Goal: Task Accomplishment & Management: Complete application form

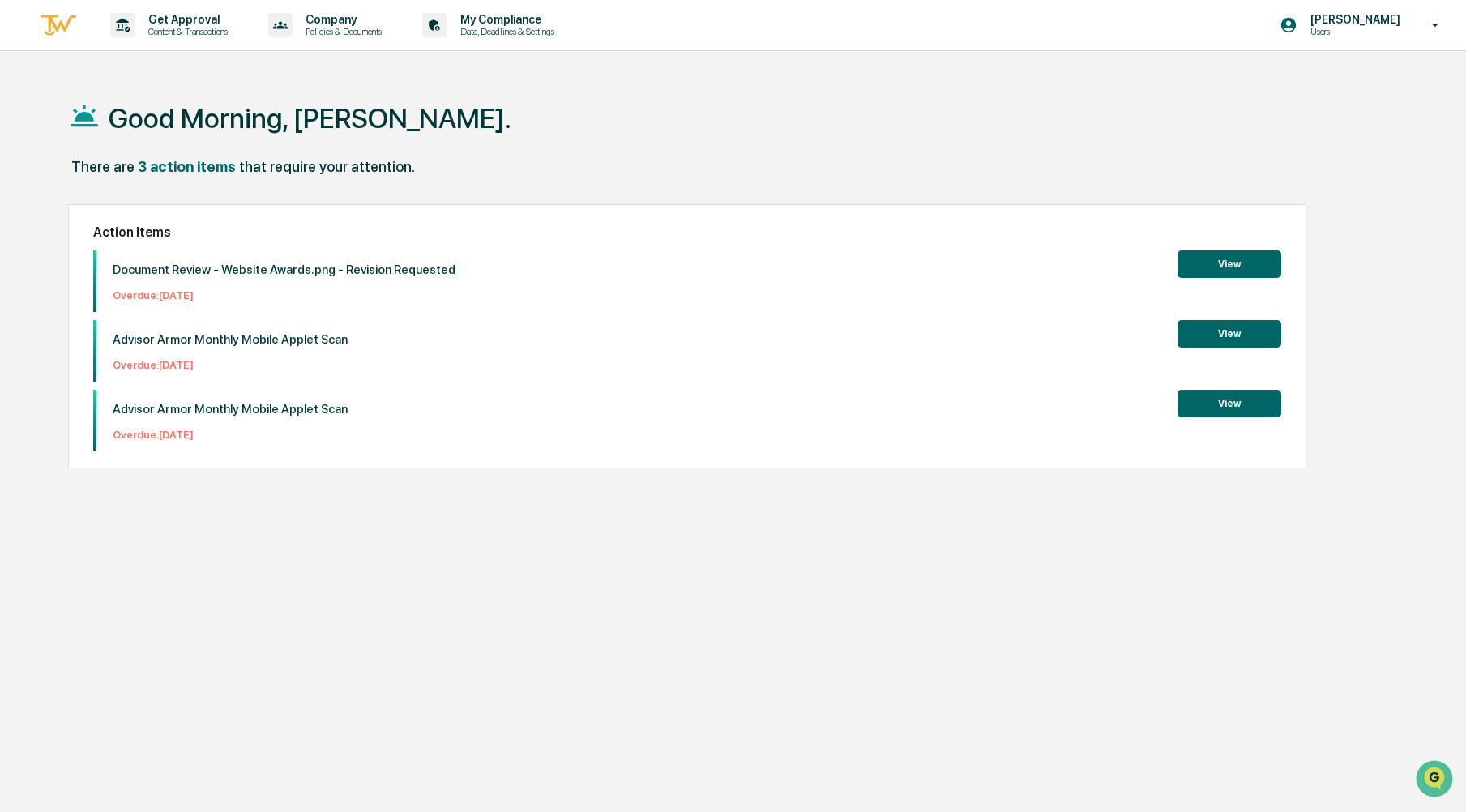
click at [1262, 336] on button "View" at bounding box center [1230, 334] width 104 height 27
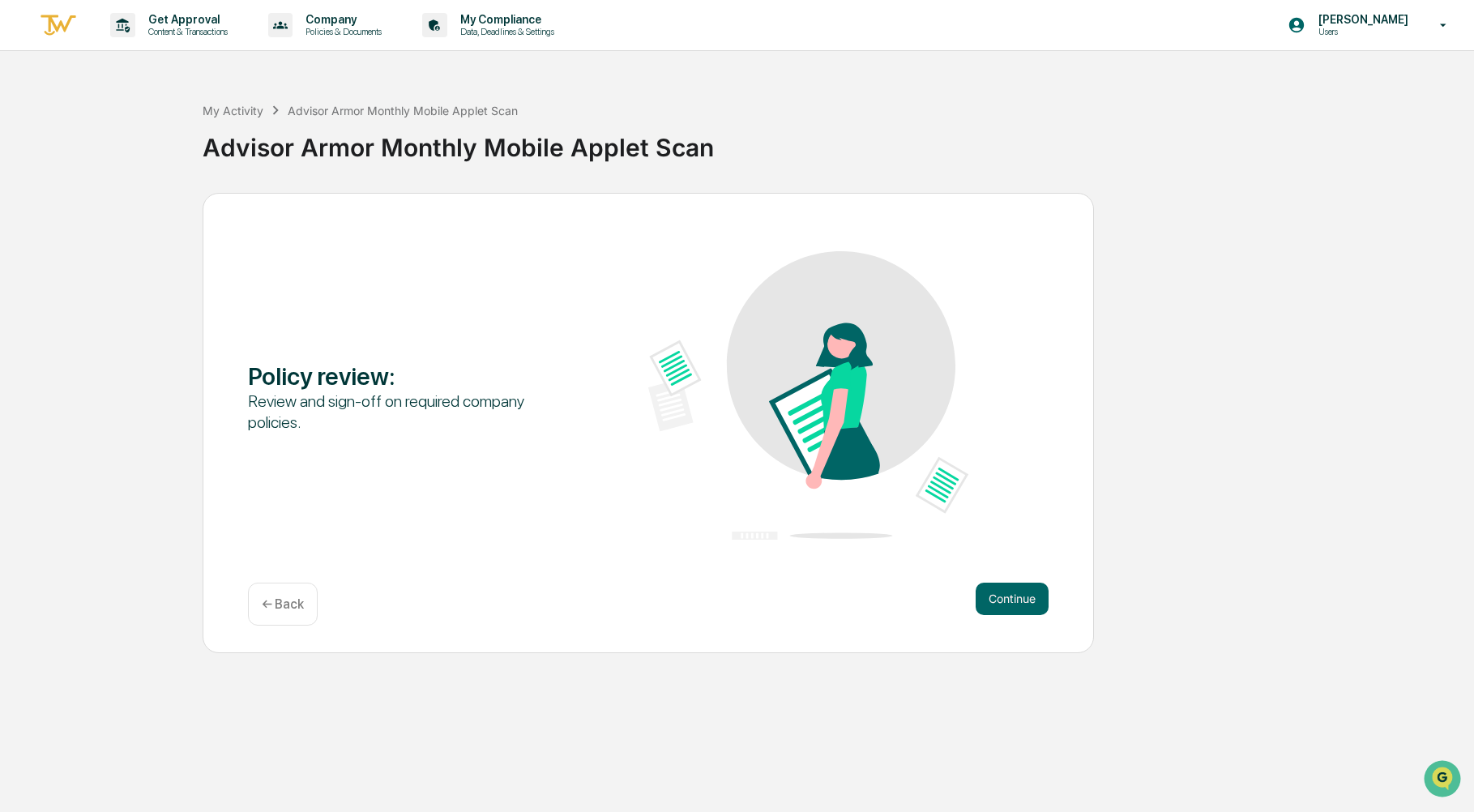
click at [1052, 575] on div "Policy review : Review and sign-off on required company policies. Continue ← Ba…" at bounding box center [648, 423] width 891 height 461
click at [1041, 604] on button "Continue" at bounding box center [1012, 599] width 73 height 33
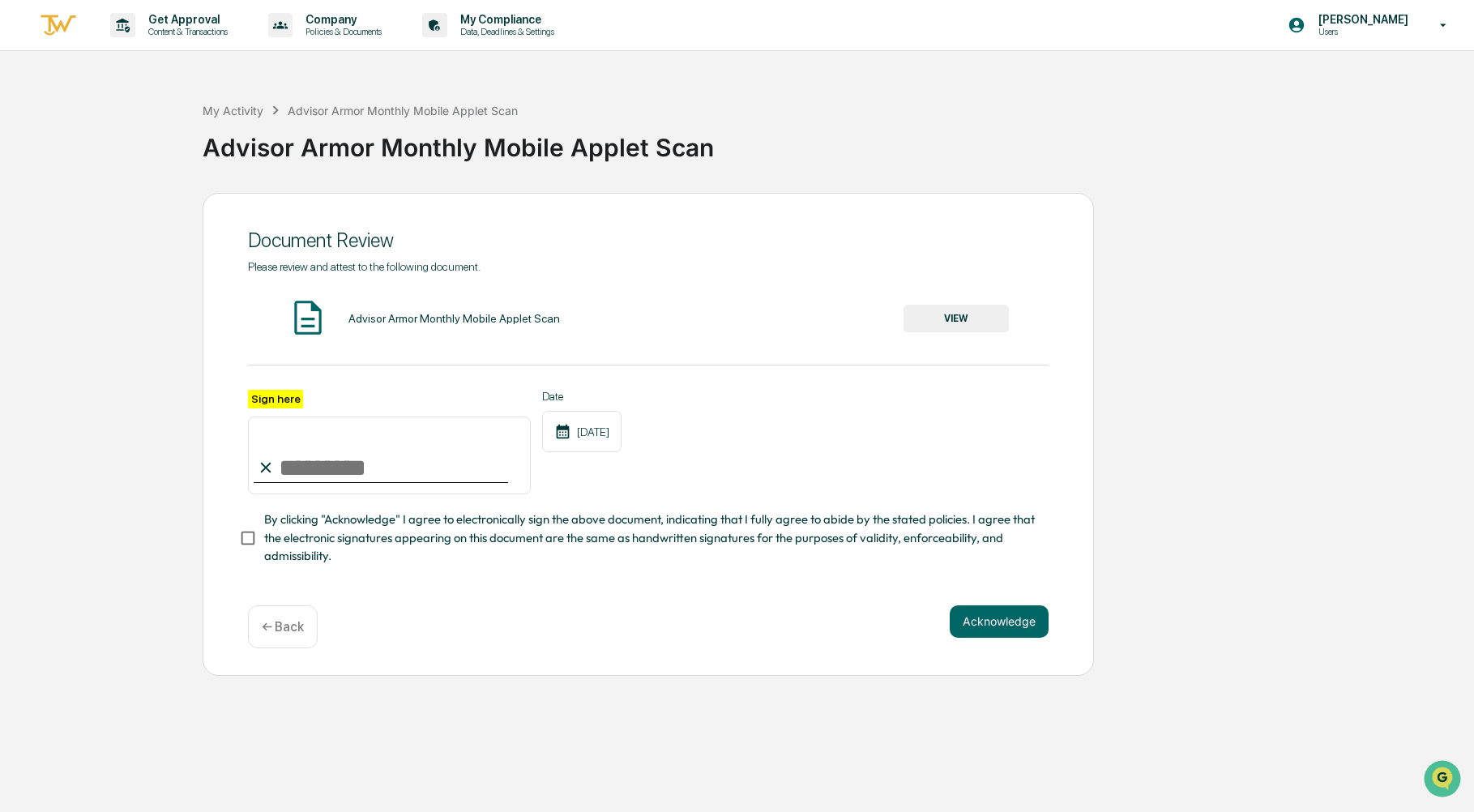
click at [331, 465] on input "Sign here" at bounding box center [389, 455] width 283 height 77
type input "**********"
click at [967, 636] on button "Acknowledge" at bounding box center [999, 622] width 99 height 33
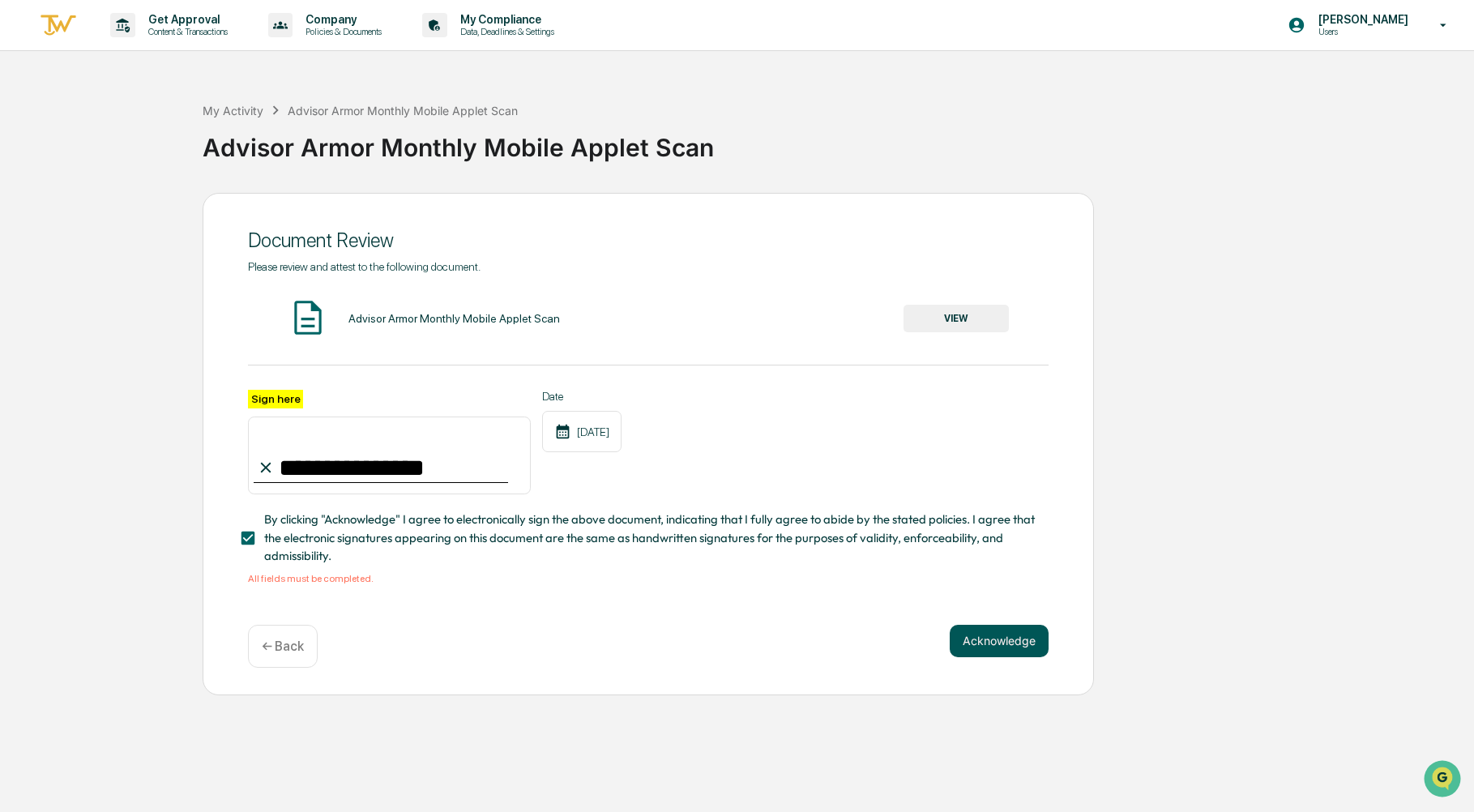
click at [1013, 646] on button "Acknowledge" at bounding box center [999, 641] width 99 height 33
click at [442, 584] on div "You must open and read the document before proceeding." at bounding box center [648, 578] width 801 height 11
click at [940, 330] on button "VIEW" at bounding box center [957, 319] width 106 height 27
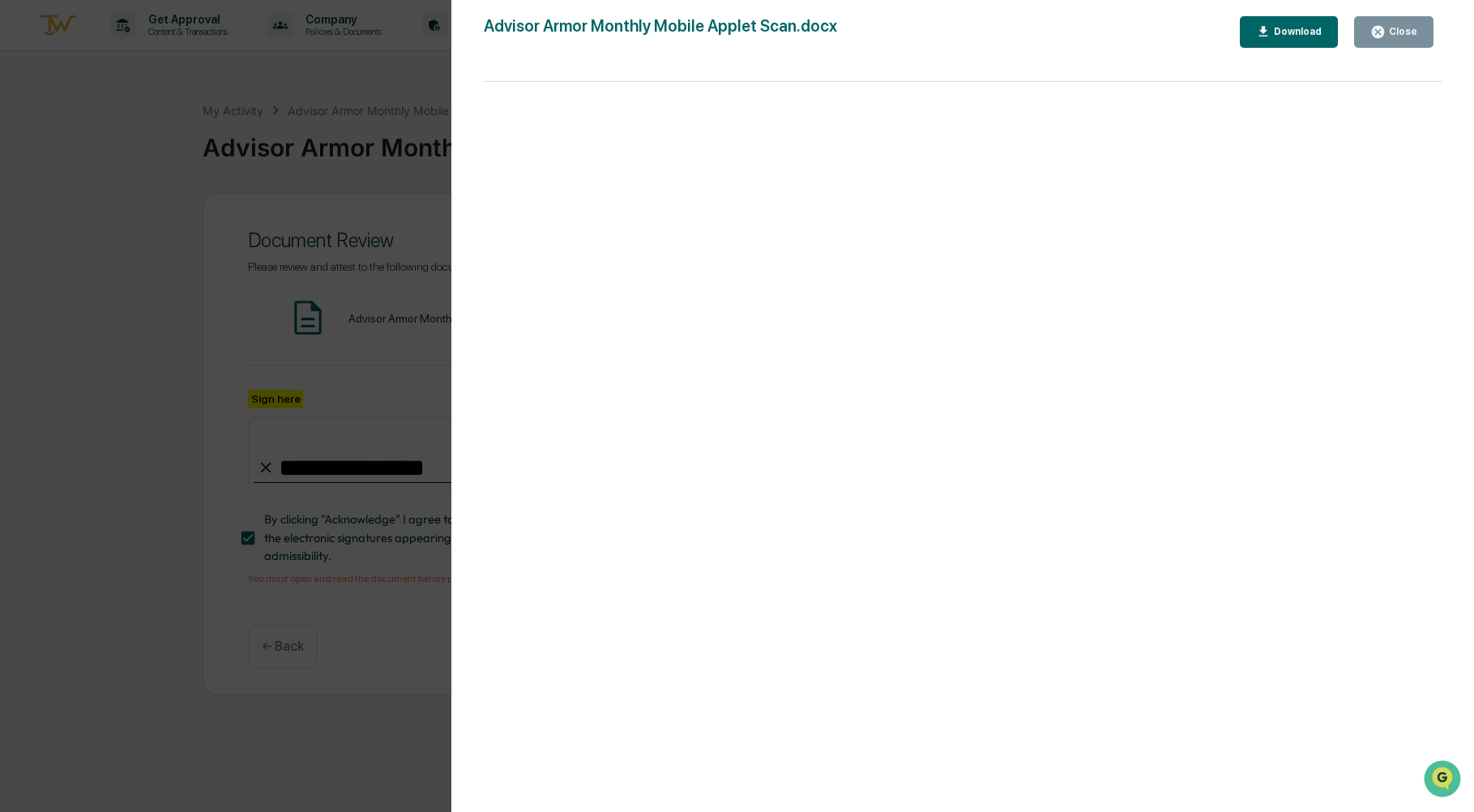
click at [1296, 36] on div "Download" at bounding box center [1296, 31] width 51 height 11
click at [402, 352] on div "Version History [DATE] 09:24 PM [PERSON_NAME] Advisor Armor Monthly Mobile Appl…" at bounding box center [737, 406] width 1474 height 812
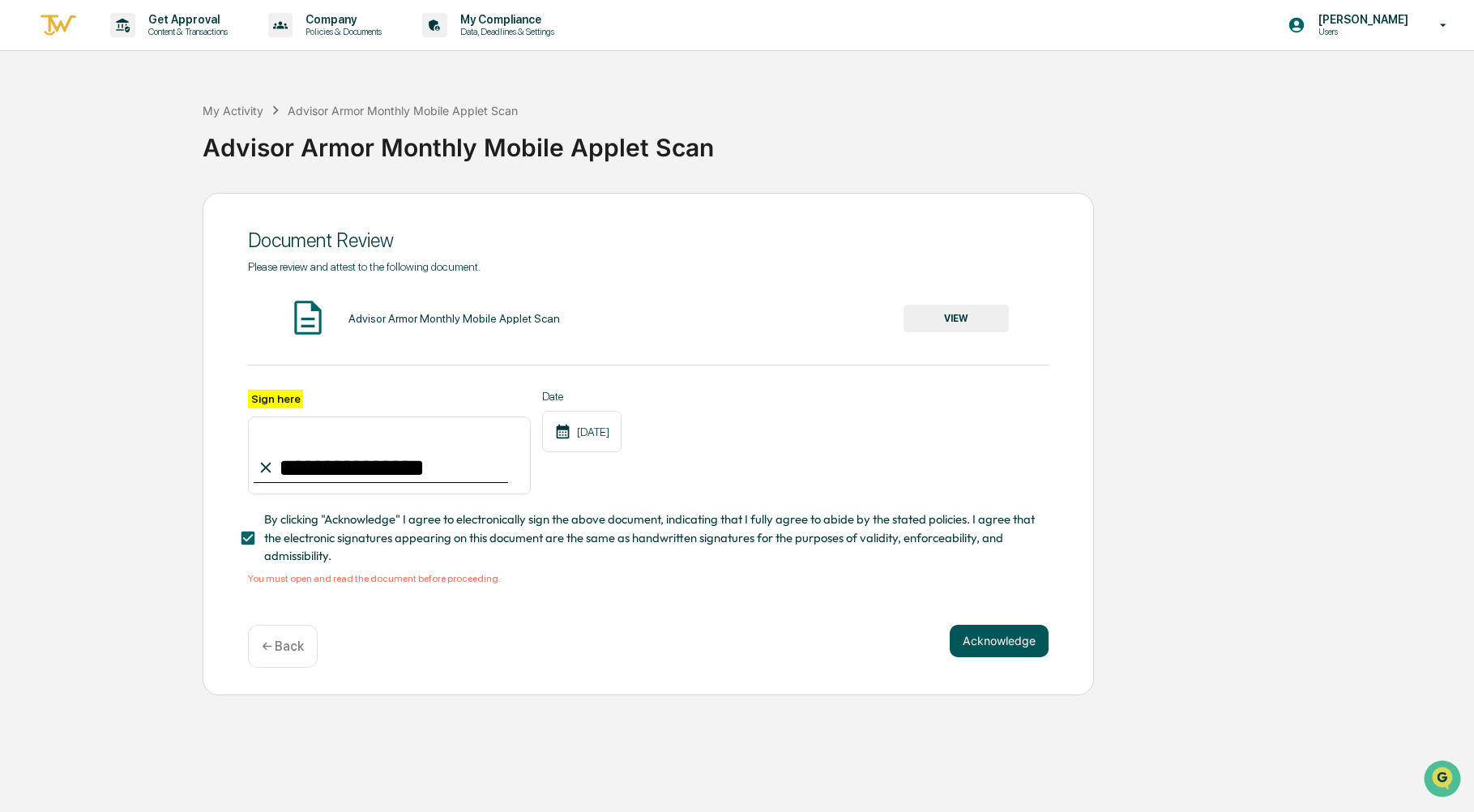
click at [971, 639] on button "Acknowledge" at bounding box center [999, 641] width 99 height 33
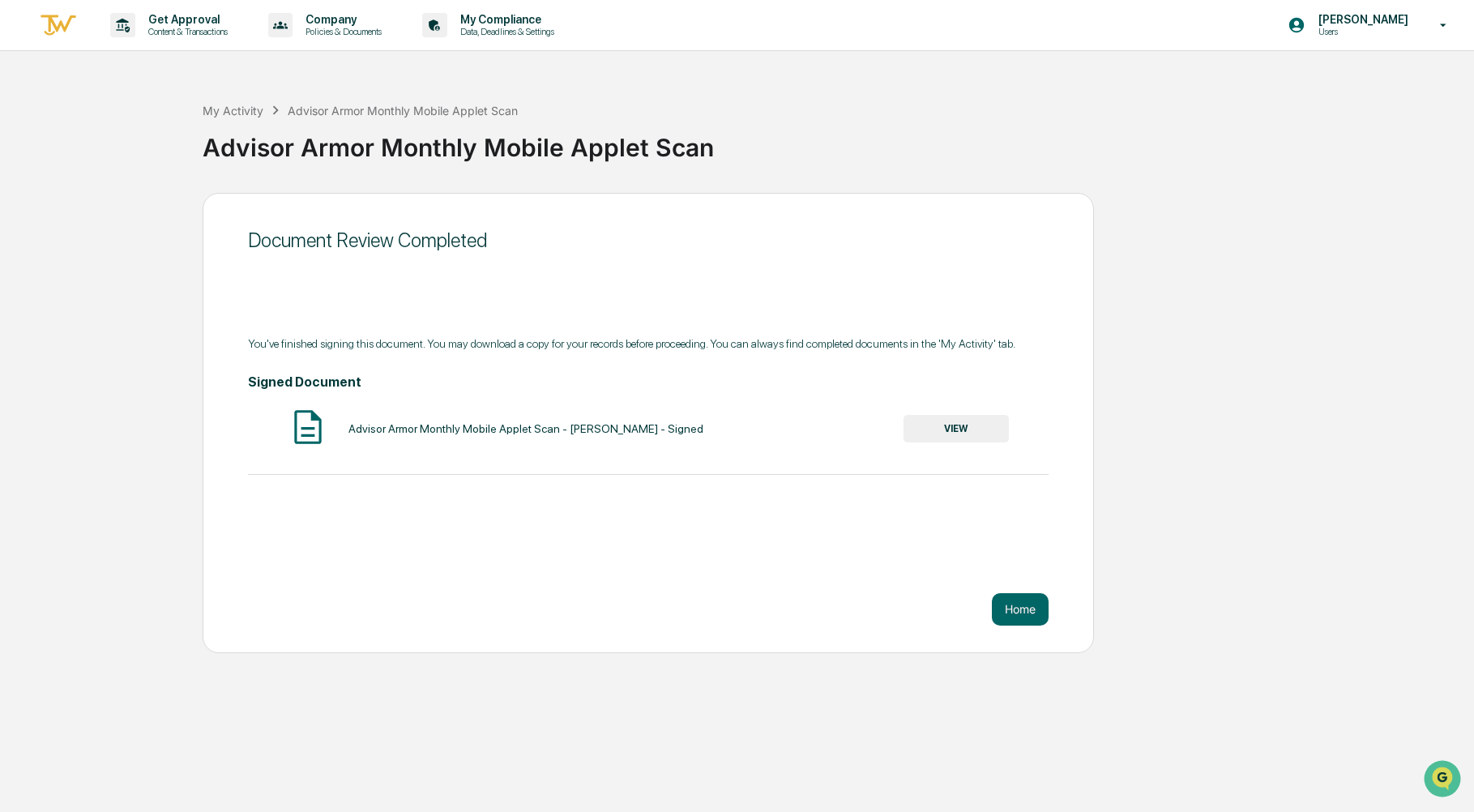
click at [56, 28] on img at bounding box center [58, 25] width 39 height 26
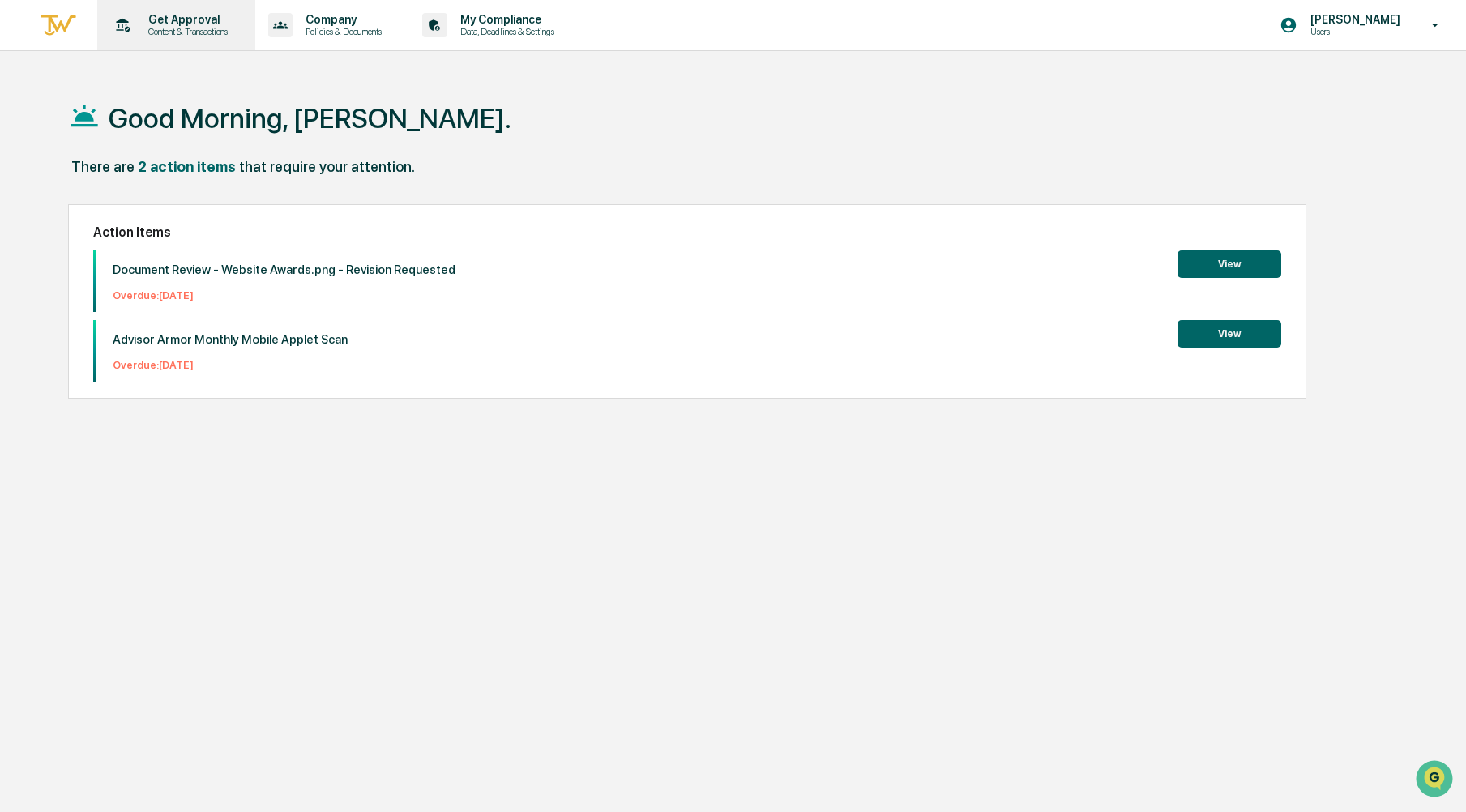
click at [170, 25] on p "Get Approval" at bounding box center [186, 19] width 100 height 13
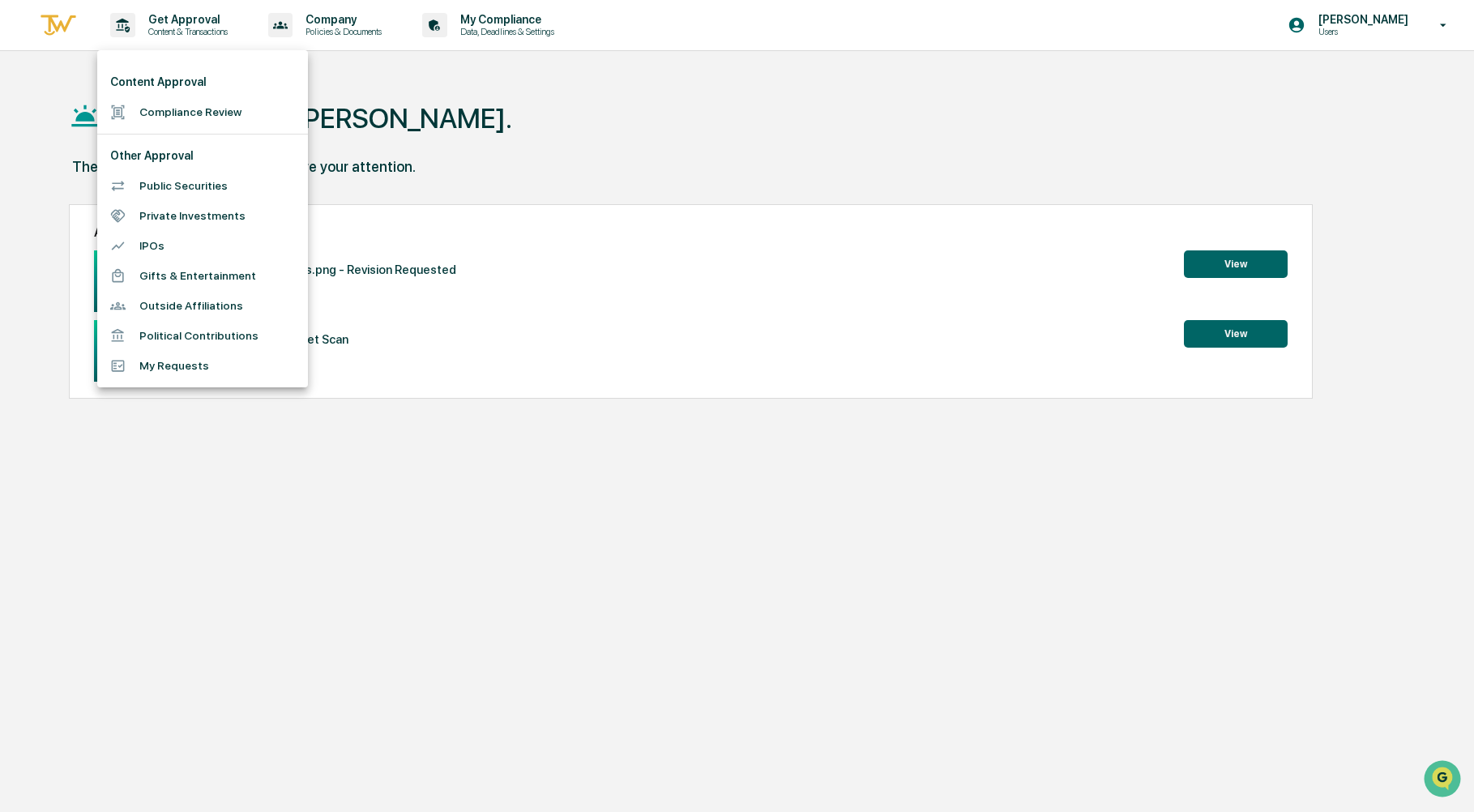
click at [144, 118] on li "Compliance Review" at bounding box center [202, 112] width 210 height 30
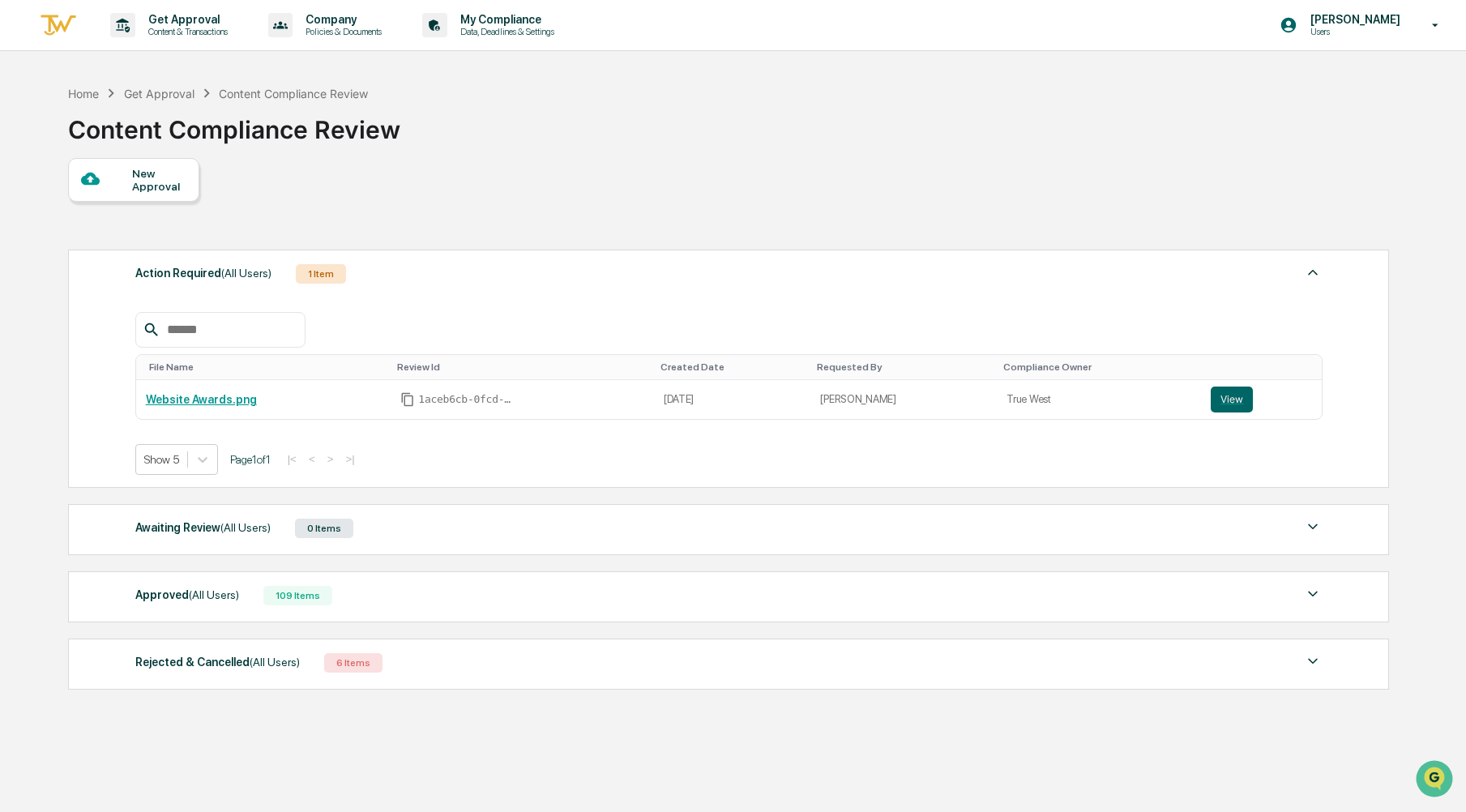
click at [153, 194] on div "New Approval" at bounding box center [134, 180] width 131 height 44
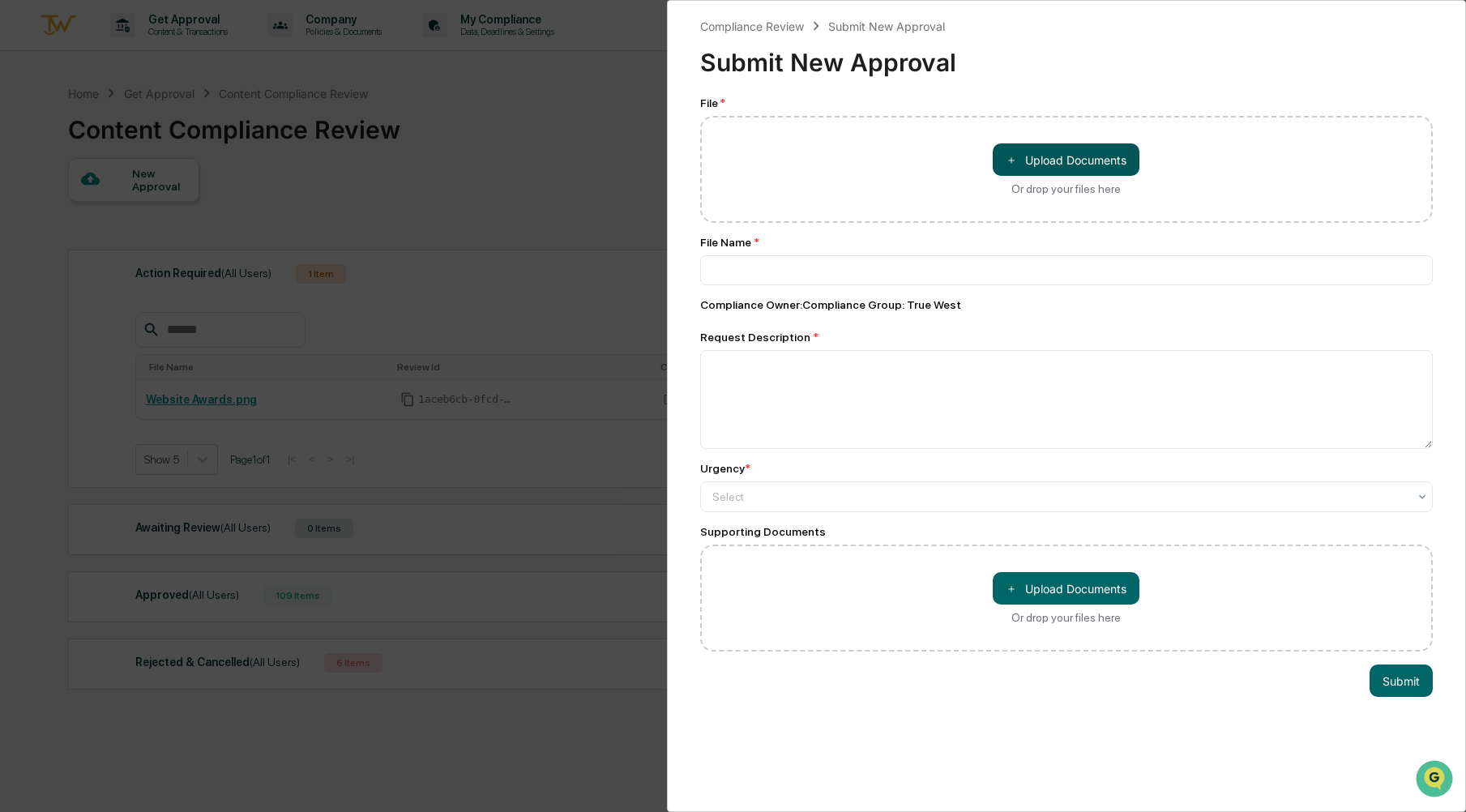
drag, startPoint x: 1098, startPoint y: 125, endPoint x: 1096, endPoint y: 150, distance: 25.1
click at [1098, 126] on div "＋ Upload Documents Or drop your files here" at bounding box center [1067, 169] width 734 height 107
click at [1096, 157] on button "＋ Upload Documents" at bounding box center [1066, 160] width 147 height 33
click at [1090, 151] on button "＋ Upload Documents" at bounding box center [1066, 160] width 147 height 33
type input "**********"
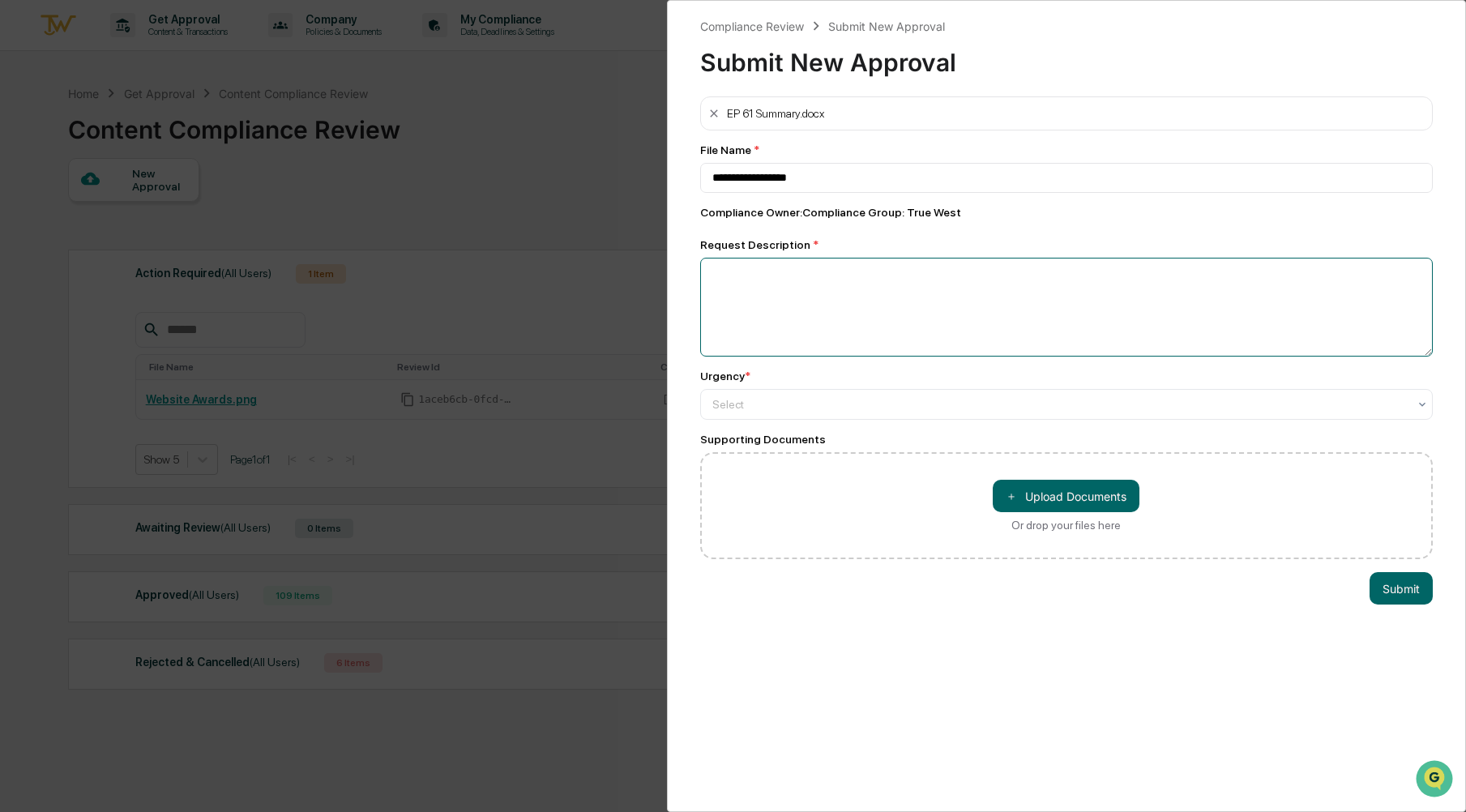
click at [966, 351] on textarea at bounding box center [1067, 307] width 734 height 99
type textarea "**********"
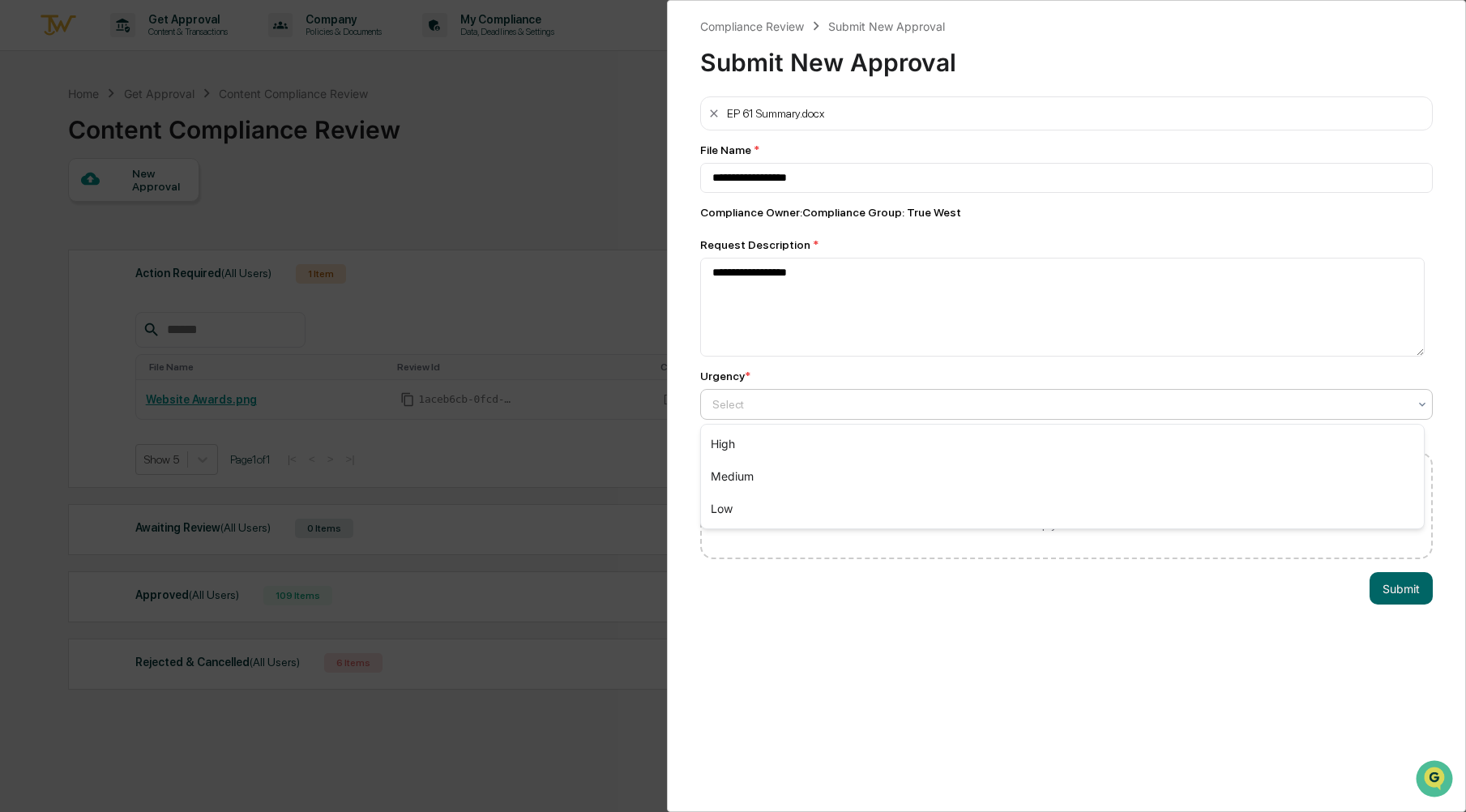
click at [987, 402] on div at bounding box center [1061, 404] width 697 height 16
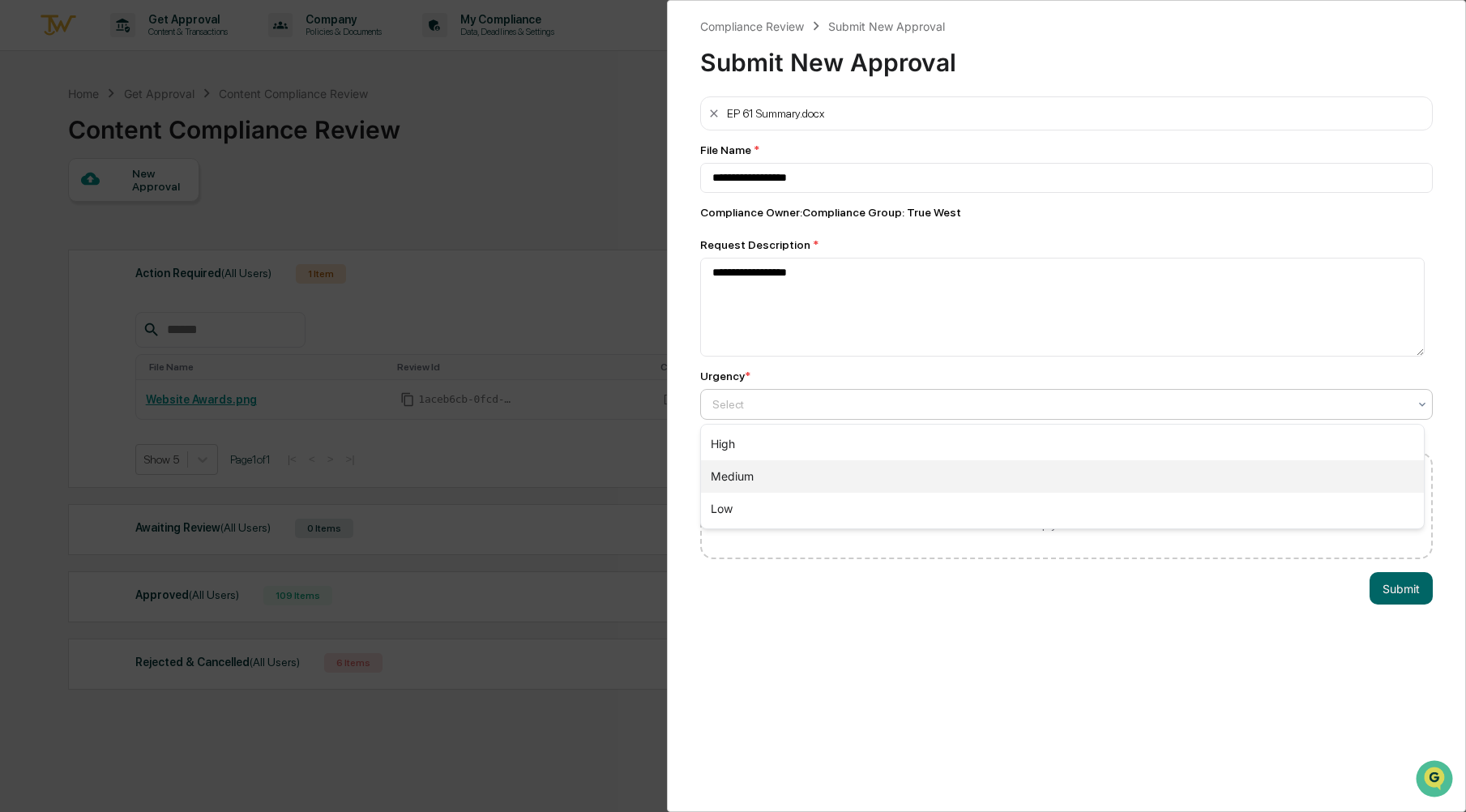
click at [918, 487] on div "Medium" at bounding box center [1063, 477] width 724 height 33
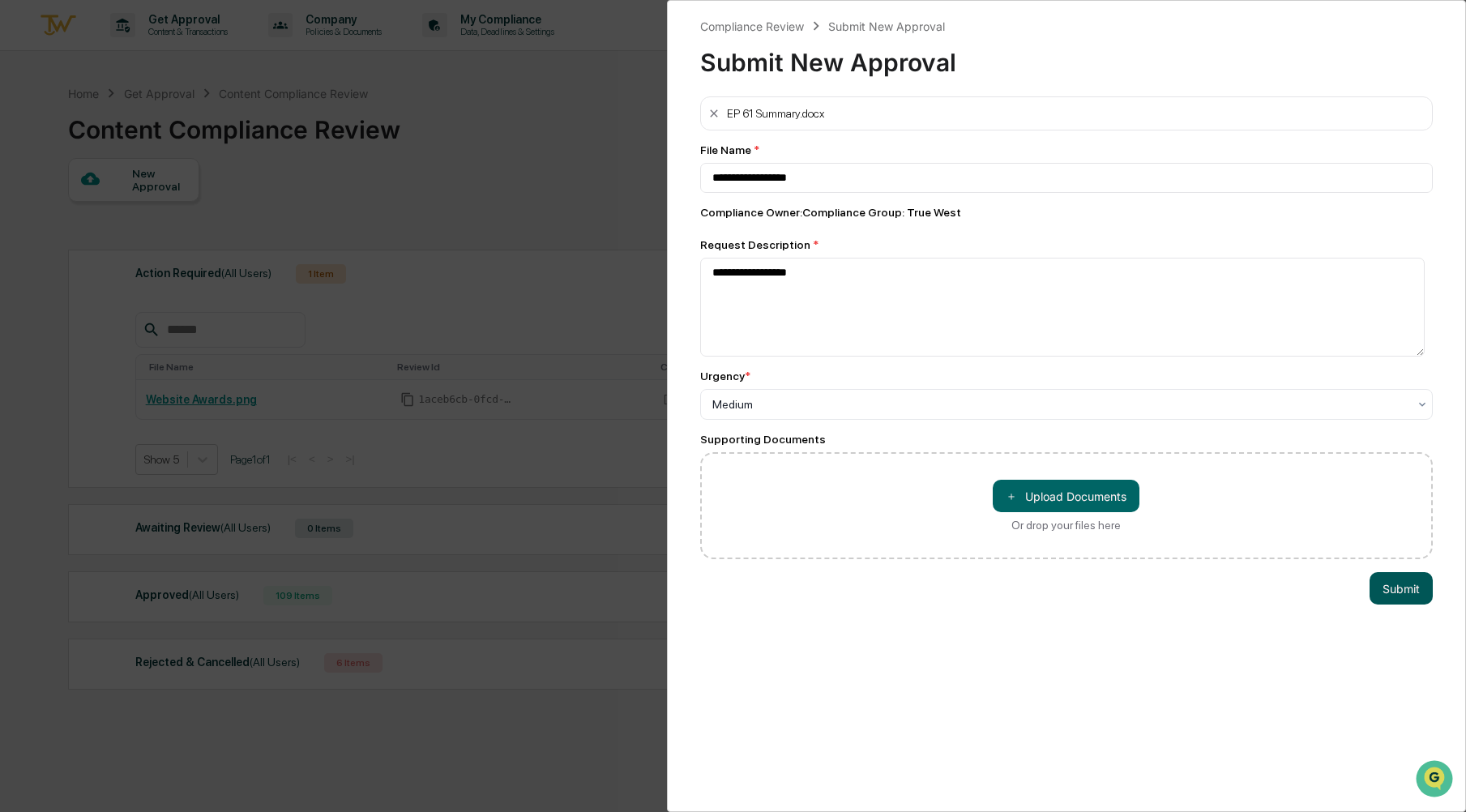
click at [1420, 583] on button "Submit" at bounding box center [1401, 589] width 63 height 33
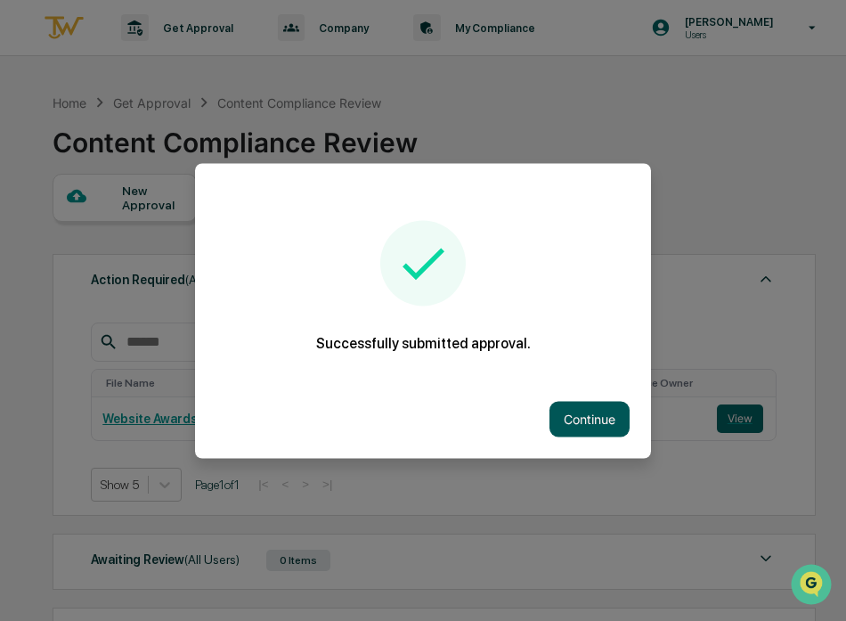
drag, startPoint x: 601, startPoint y: 443, endPoint x: 596, endPoint y: 426, distance: 17.5
click at [601, 443] on div "Continue" at bounding box center [423, 418] width 456 height 78
click at [596, 421] on button "Continue" at bounding box center [589, 419] width 80 height 36
